Goal: Browse casually

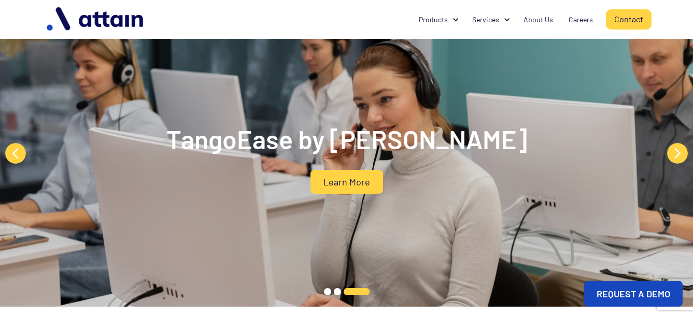
click at [672, 152] on button "Next" at bounding box center [677, 153] width 21 height 21
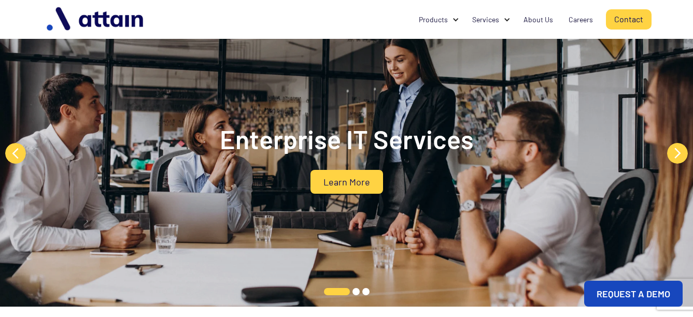
click at [672, 152] on button "Next" at bounding box center [677, 153] width 21 height 21
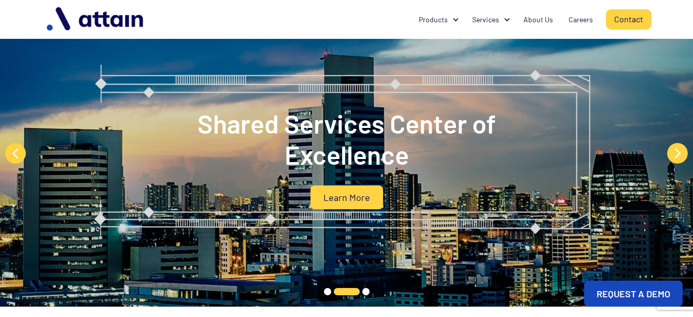
click at [672, 152] on button "Next" at bounding box center [677, 153] width 21 height 21
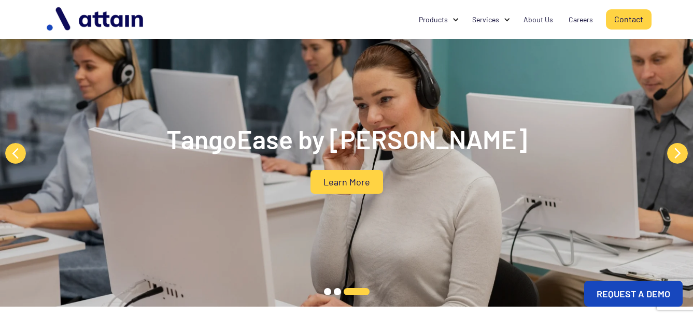
click at [672, 152] on button "Next" at bounding box center [677, 153] width 21 height 21
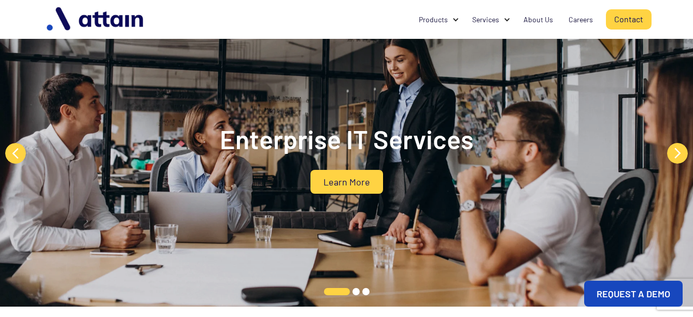
click at [684, 154] on button "Next" at bounding box center [677, 153] width 21 height 21
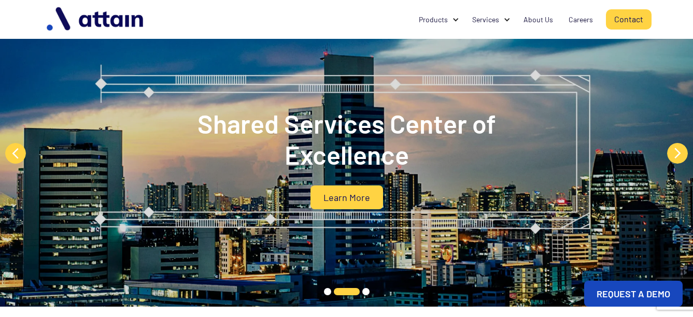
click at [684, 154] on button "Next" at bounding box center [677, 153] width 21 height 21
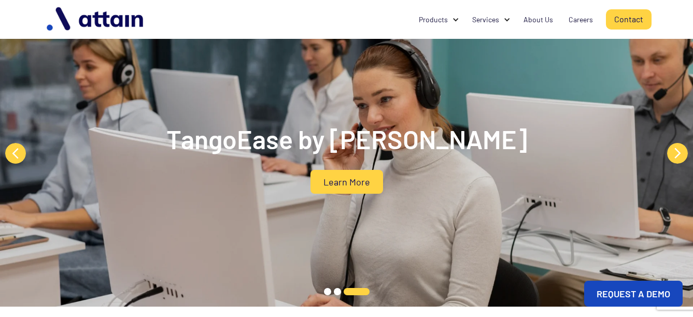
click at [684, 154] on button "Next" at bounding box center [677, 153] width 21 height 21
